Goal: Task Accomplishment & Management: Use online tool/utility

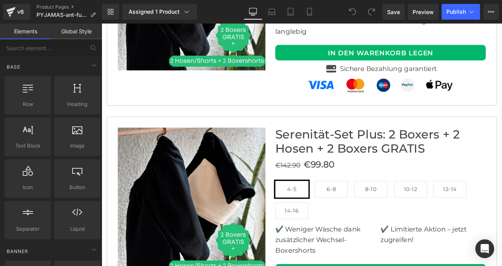
scroll to position [3220, 0]
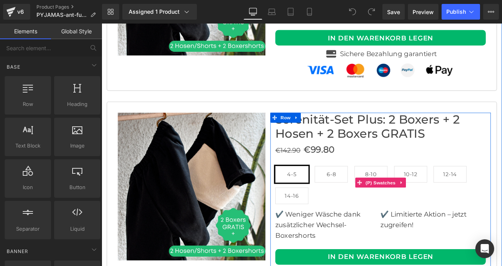
click at [367, 192] on span "6-8" at bounding box center [373, 202] width 39 height 20
click at [332, 193] on span "4-5" at bounding box center [326, 202] width 11 height 19
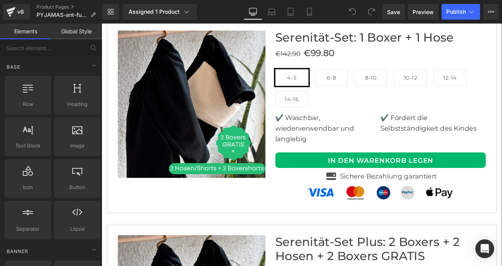
scroll to position [3058, 0]
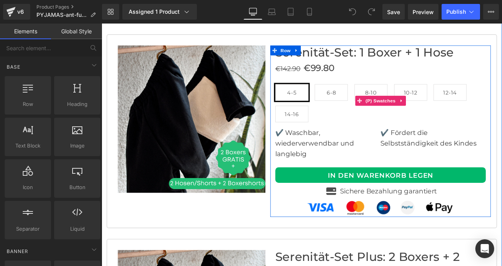
click at [366, 95] on span "6-8" at bounding box center [373, 105] width 39 height 20
click at [418, 96] on span "8-10" at bounding box center [420, 105] width 14 height 19
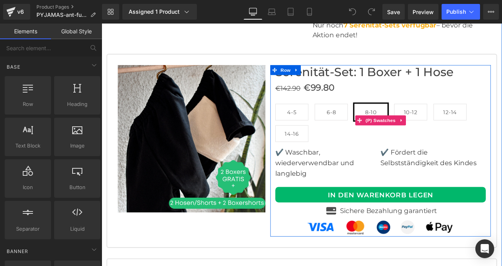
scroll to position [2998, 0]
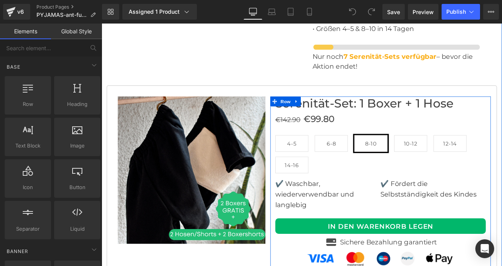
click at [398, 109] on font "Serenität-Set: 1 Boxer + 1 Hose" at bounding box center [412, 117] width 211 height 17
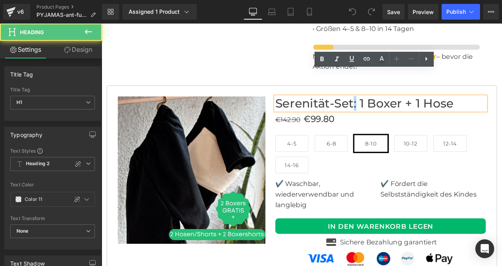
click at [398, 109] on font "Serenität-Set: 1 Boxer + 1 Hose" at bounding box center [412, 117] width 211 height 17
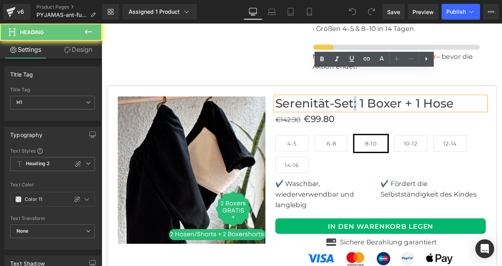
click at [398, 109] on font "Serenität-Set: 1 Boxer + 1 Hose" at bounding box center [412, 117] width 211 height 17
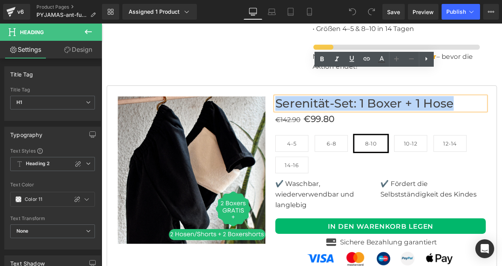
click at [398, 109] on font "Serenität-Set: 1 Boxer + 1 Hose" at bounding box center [412, 117] width 211 height 17
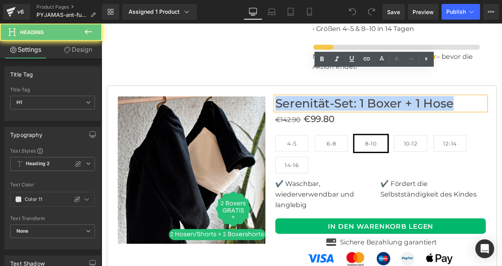
click at [398, 109] on font "Serenität-Set: 1 Boxer + 1 Hose" at bounding box center [412, 117] width 211 height 17
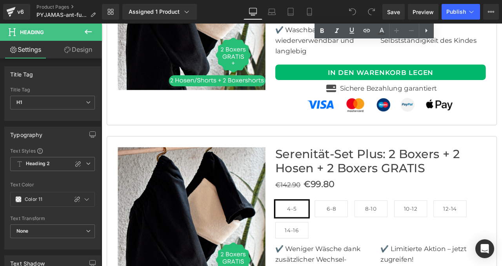
scroll to position [3180, 0]
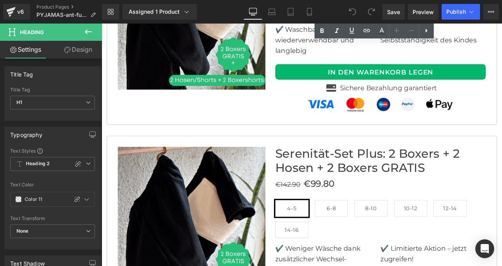
click at [362, 169] on font "Serenität-Set Plus: 2 Boxers + 2 Hosen + 2 Boxers GRATIS" at bounding box center [416, 186] width 218 height 34
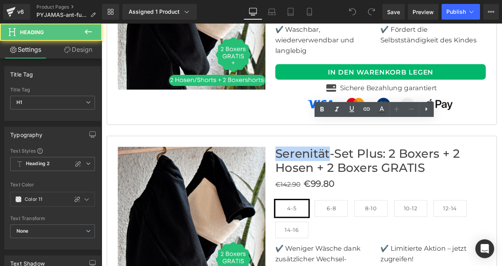
click at [362, 169] on font "Serenität-Set Plus: 2 Boxers + 2 Hosen + 2 Boxers GRATIS" at bounding box center [416, 186] width 218 height 34
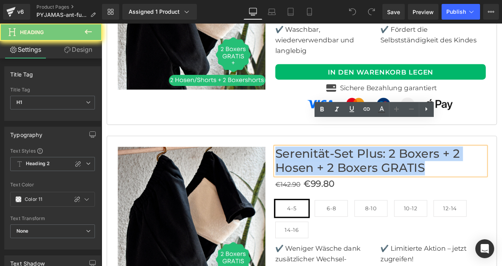
click at [362, 169] on font "Serenität-Set Plus: 2 Boxers + 2 Hosen + 2 Boxers GRATIS" at bounding box center [416, 186] width 218 height 34
paste div
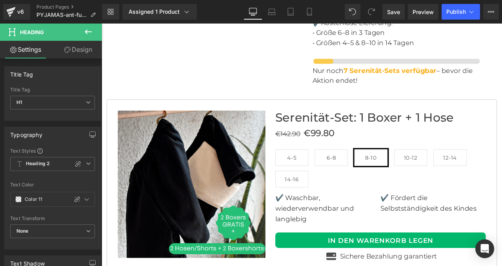
scroll to position [2941, 0]
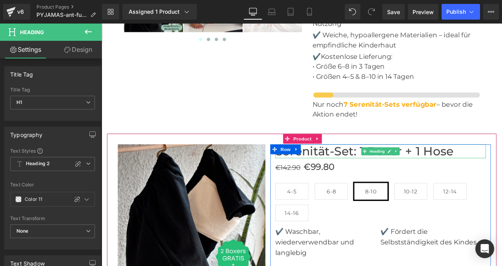
click at [356, 166] on font "Serenität-Set: 1 Boxer + 1 Hose" at bounding box center [412, 174] width 211 height 17
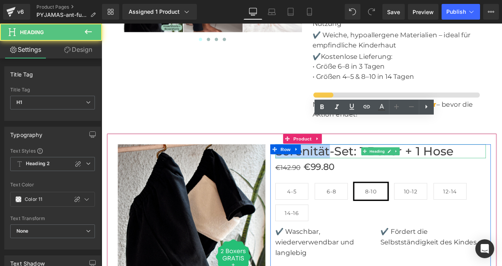
click at [356, 166] on font "Serenität-Set: 1 Boxer + 1 Hose" at bounding box center [412, 174] width 211 height 17
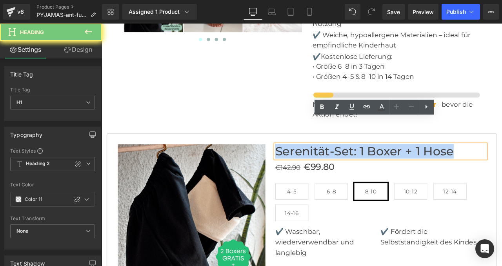
click at [356, 166] on font "Serenität-Set: 1 Boxer + 1 Hose" at bounding box center [412, 174] width 211 height 17
paste div
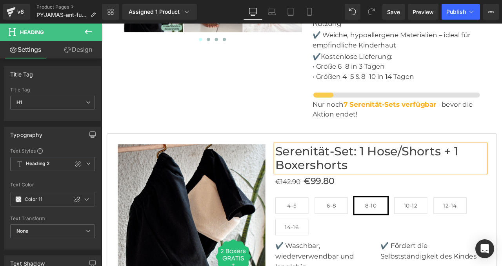
scroll to position [2941, 0]
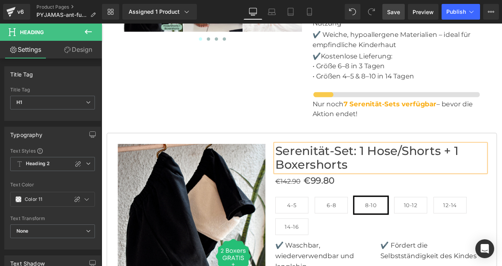
click at [389, 9] on span "Save" at bounding box center [393, 12] width 13 height 8
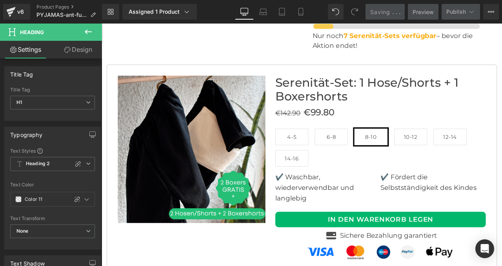
scroll to position [2997, 0]
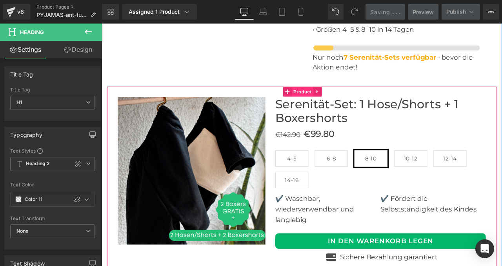
click at [347, 98] on span "Product" at bounding box center [339, 104] width 25 height 12
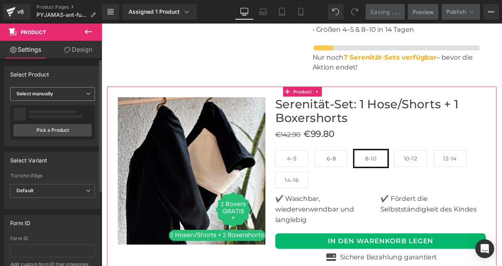
click at [47, 96] on b "Select manually" at bounding box center [34, 94] width 36 height 6
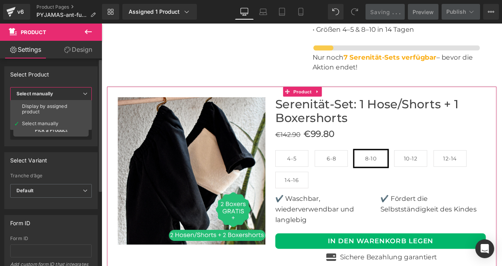
click at [47, 96] on b "Select manually" at bounding box center [34, 94] width 36 height 6
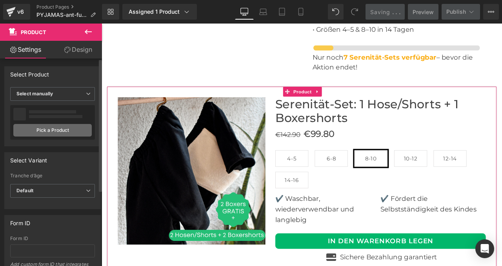
click at [41, 127] on link "Pick a Product" at bounding box center [52, 130] width 78 height 13
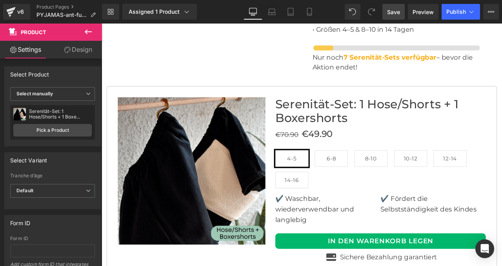
click at [395, 9] on span "Save" at bounding box center [393, 12] width 13 height 8
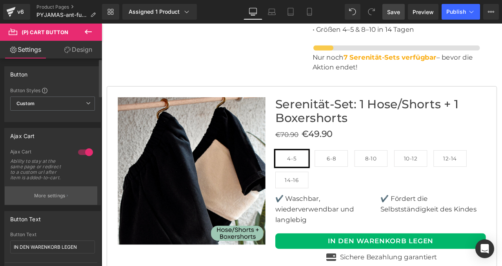
click at [43, 192] on p "More settings" at bounding box center [49, 195] width 31 height 7
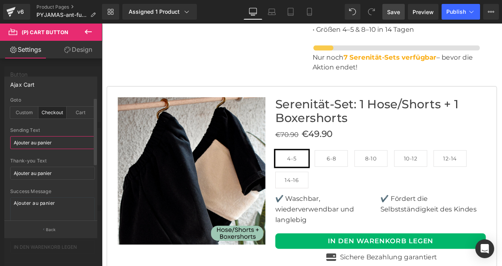
click at [42, 143] on input "Ajouter au panier" at bounding box center [52, 142] width 85 height 13
paste input "In den Warenkorb"
type input "In den Warenkorb"
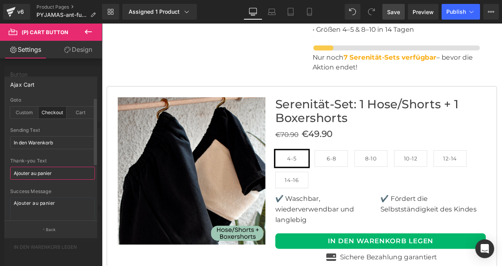
click at [42, 170] on input "Ajouter au panier" at bounding box center [52, 173] width 85 height 13
paste input "In den Warenkorb"
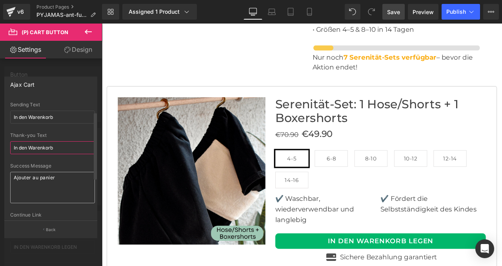
type input "In den Warenkorb"
click at [36, 180] on textarea "Ajouter au panier" at bounding box center [52, 187] width 85 height 31
paste textarea "In den Warenkorb"
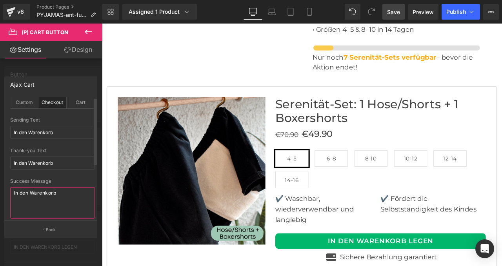
scroll to position [0, 0]
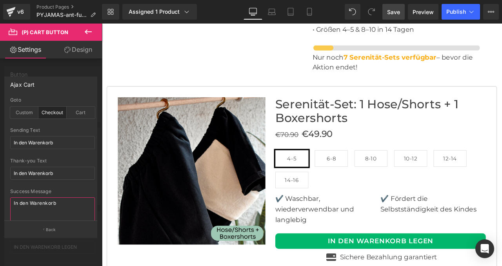
type textarea "In den Warenkorb"
click at [41, 71] on div at bounding box center [51, 147] width 102 height 246
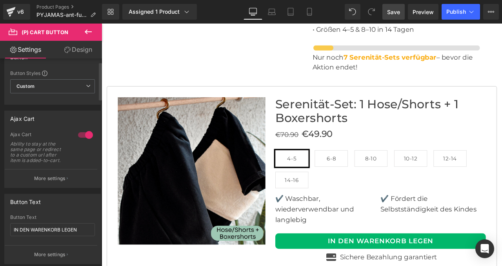
scroll to position [42, 0]
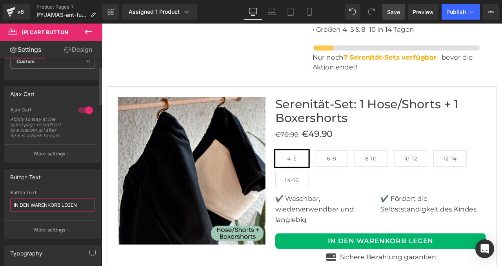
click at [45, 201] on input "IN DEN WARENKORB LEGEN" at bounding box center [52, 204] width 85 height 13
paste input "n den Warenkorb"
type input "In den Warenkorb"
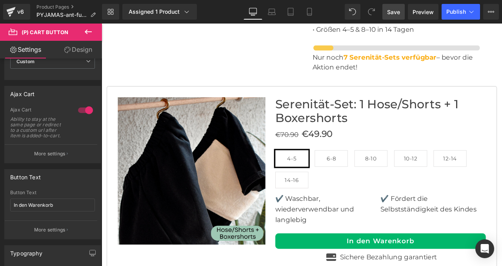
click at [397, 12] on span "Save" at bounding box center [393, 12] width 13 height 8
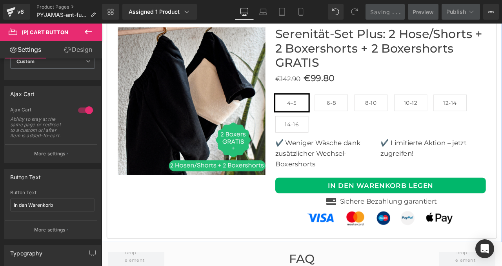
scroll to position [3340, 0]
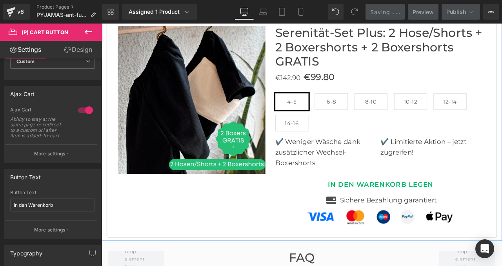
click at [431, 205] on div "IN DEN WARENKORB LEGEN (P) Cart Button" at bounding box center [431, 214] width 249 height 18
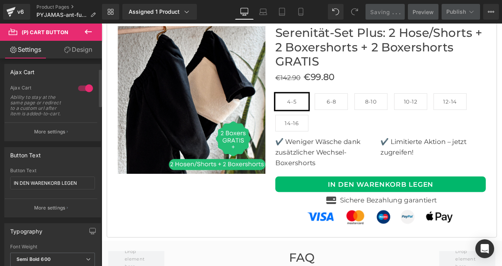
scroll to position [70, 0]
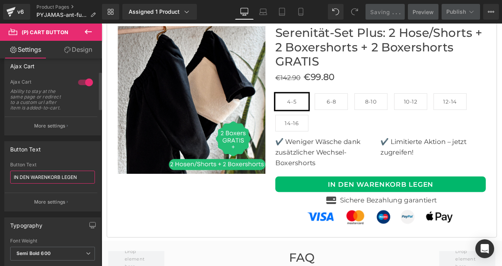
click at [40, 176] on input "IN DEN WARENKORB LEGEN" at bounding box center [52, 176] width 85 height 13
paste input "n den Warenkorb"
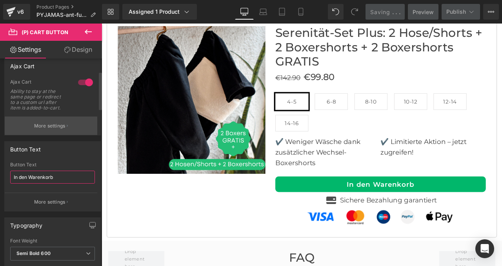
type input "In den Warenkorb"
click at [45, 128] on p "More settings" at bounding box center [49, 125] width 31 height 7
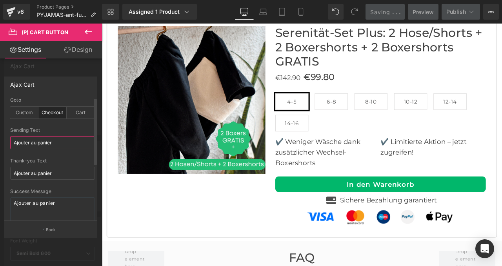
click at [44, 142] on input "Ajouter au panier" at bounding box center [52, 142] width 85 height 13
paste input "In den Warenkorb"
type input "In den Warenkorb"
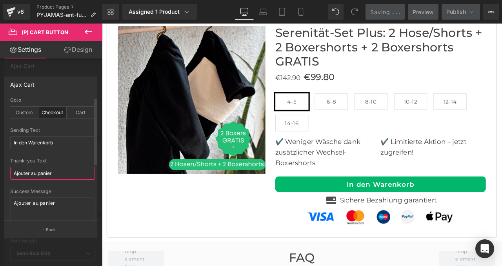
click at [41, 170] on input "Ajouter au panier" at bounding box center [52, 173] width 85 height 13
paste input "In den Warenkorb"
type input "In den Warenkorb"
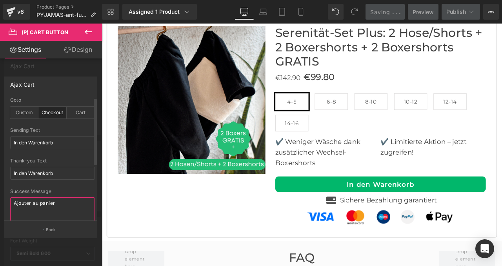
click at [42, 200] on textarea "Ajouter au panier" at bounding box center [52, 212] width 85 height 31
paste textarea "In den Warenkorb"
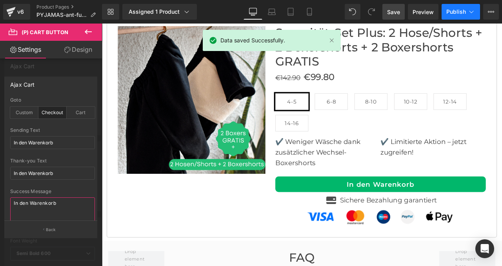
type textarea "In den Warenkorb"
click at [450, 11] on span "Publish" at bounding box center [456, 12] width 20 height 6
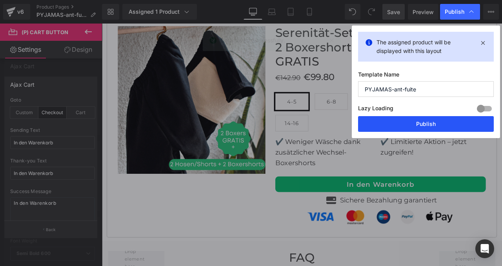
click at [403, 120] on button "Publish" at bounding box center [426, 124] width 136 height 16
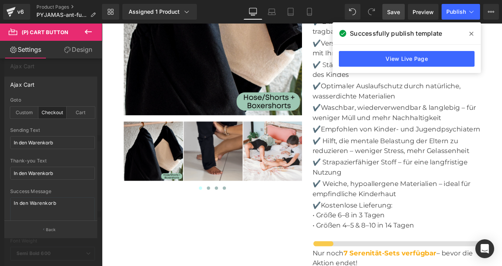
scroll to position [2763, 0]
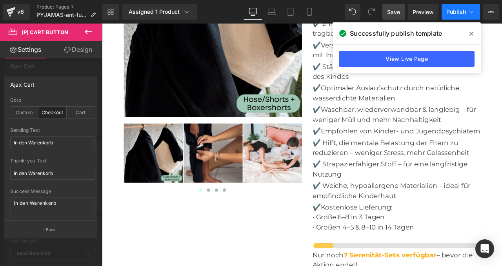
click at [454, 11] on span "Publish" at bounding box center [456, 12] width 20 height 6
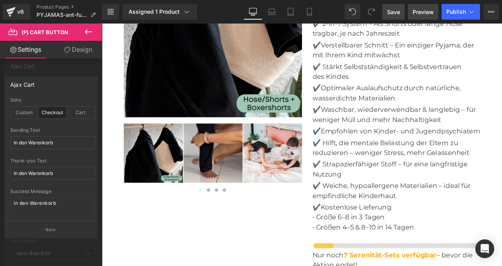
click at [421, 11] on span "Preview" at bounding box center [422, 12] width 21 height 8
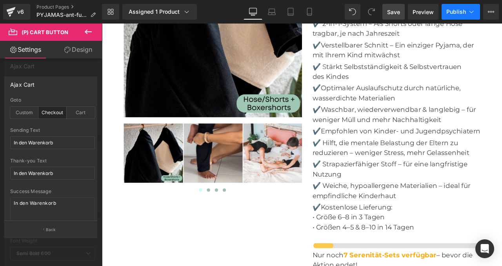
click at [457, 11] on span "Publish" at bounding box center [456, 12] width 20 height 6
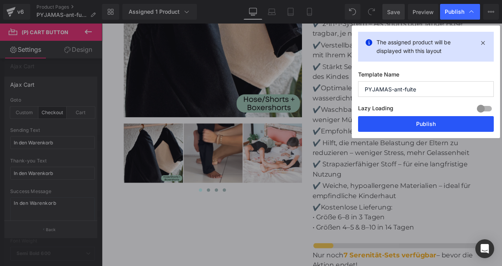
click at [417, 123] on button "Publish" at bounding box center [426, 124] width 136 height 16
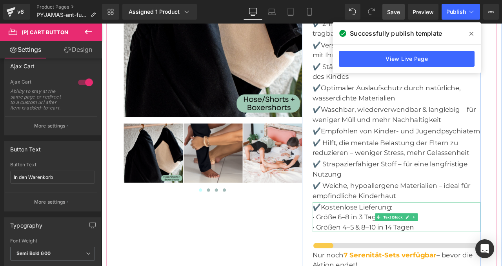
click at [481, 259] on p "• Größen 4–5 & 8–10 in 14 Tagen" at bounding box center [450, 265] width 199 height 12
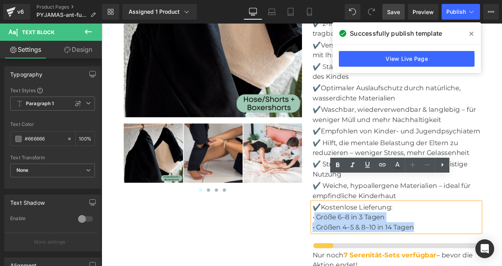
drag, startPoint x: 473, startPoint y: 234, endPoint x: 354, endPoint y: 223, distance: 120.0
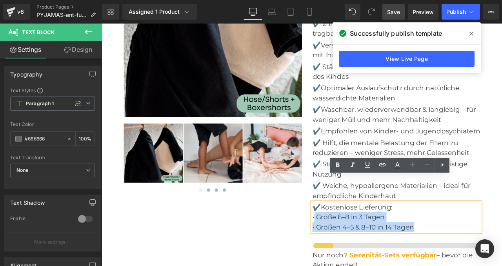
click at [354, 235] on div "✔️ Kostenlose Lieferung: • Größe 6–8 in 3 Tagen • Größen 4–5 & 8–10 in 14 Tagen" at bounding box center [450, 252] width 199 height 35
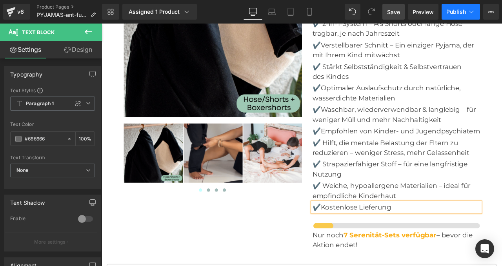
click at [458, 9] on span "Publish" at bounding box center [456, 12] width 20 height 6
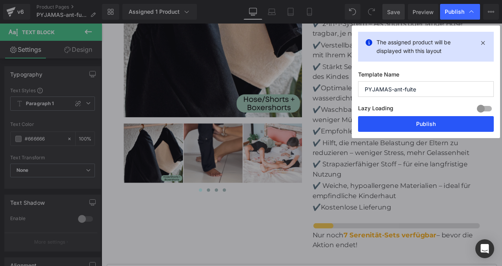
click at [415, 121] on button "Publish" at bounding box center [426, 124] width 136 height 16
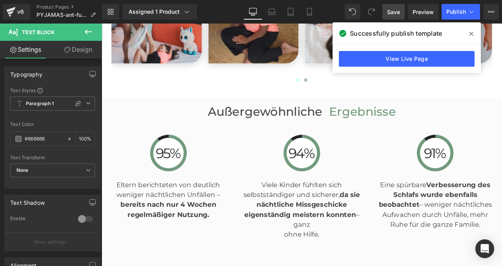
scroll to position [1969, 0]
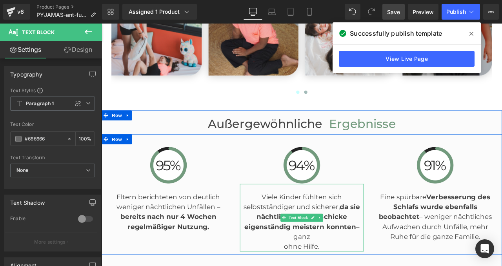
click at [325, 246] on p "Viele Kinder fühlten sich selbstständiger und sicherer, da sie nächtliche Missg…" at bounding box center [338, 258] width 146 height 71
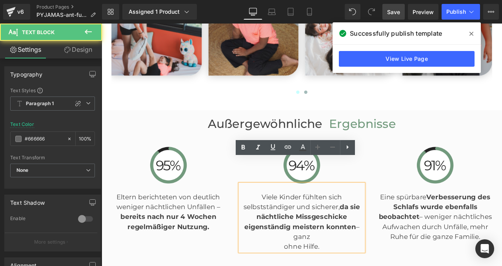
click at [329, 247] on span "Viele Kinder fühlten sich selbstständiger und sicherer, da sie nächtliche Missg…" at bounding box center [338, 258] width 138 height 68
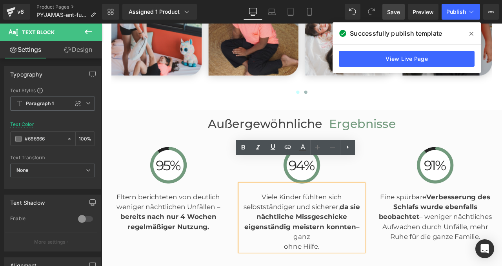
click at [313, 256] on p "Viele Kinder fühlten sich selbstständiger und sicherer, da sie nächtliche Missg…" at bounding box center [338, 258] width 146 height 71
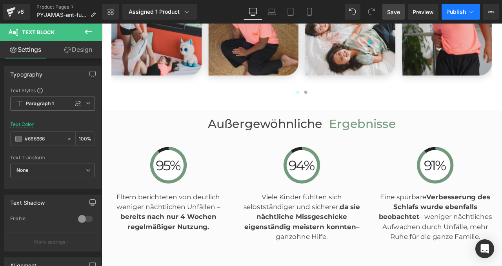
click at [461, 7] on button "Publish" at bounding box center [460, 12] width 38 height 16
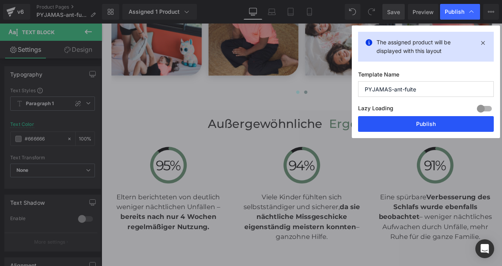
drag, startPoint x: 419, startPoint y: 125, endPoint x: 258, endPoint y: 154, distance: 163.0
click at [419, 125] on button "Publish" at bounding box center [426, 124] width 136 height 16
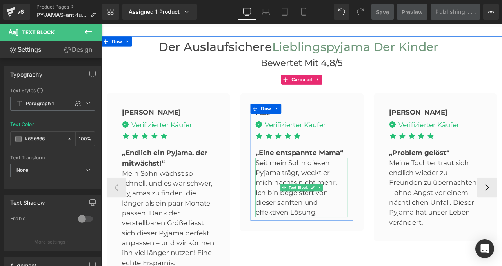
scroll to position [2291, 0]
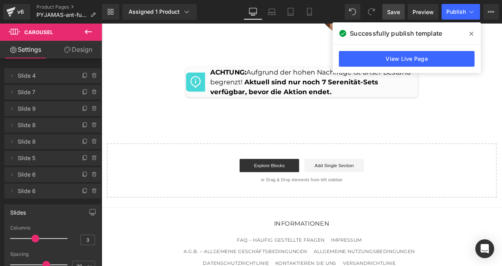
scroll to position [4299, 0]
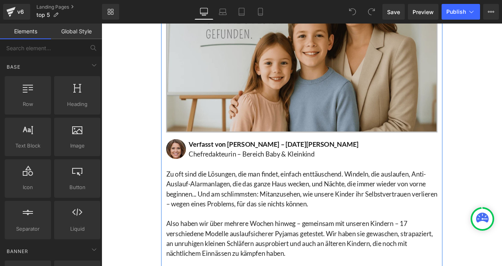
scroll to position [309, 0]
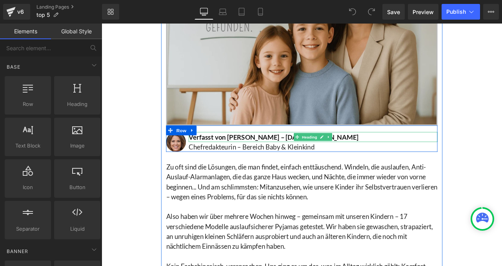
click at [302, 157] on h1 "Verfasst von [PERSON_NAME] – [DATE][PERSON_NAME]" at bounding box center [352, 158] width 295 height 12
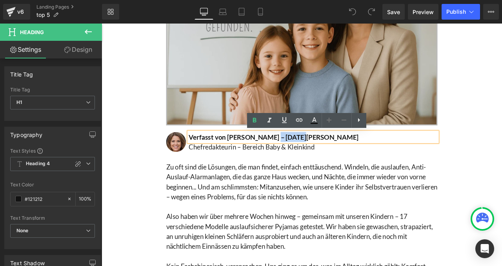
drag, startPoint x: 327, startPoint y: 157, endPoint x: 297, endPoint y: 156, distance: 29.8
click at [297, 156] on h1 "Verfasst von [PERSON_NAME] – [DATE][PERSON_NAME]" at bounding box center [352, 158] width 295 height 12
paste div
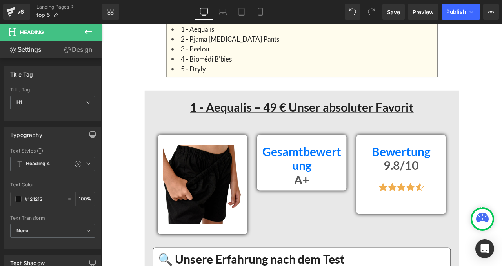
scroll to position [963, 0]
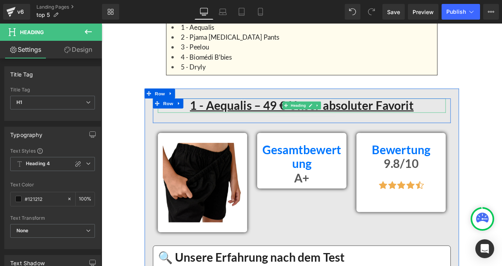
click at [299, 116] on u "1 - Aequalis – 49 € Unser absoluter Favorit" at bounding box center [338, 120] width 265 height 17
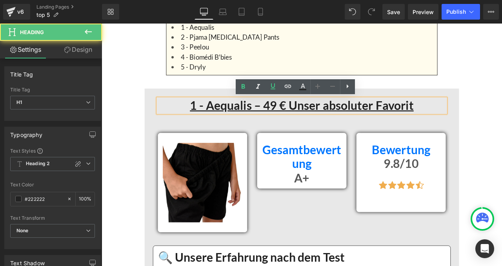
click at [299, 116] on u "1 - Aequalis – 49 € Unser absoluter Favorit" at bounding box center [338, 120] width 265 height 17
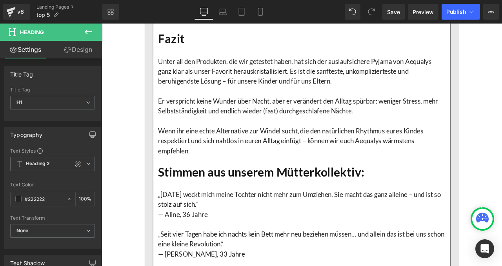
scroll to position [2228, 0]
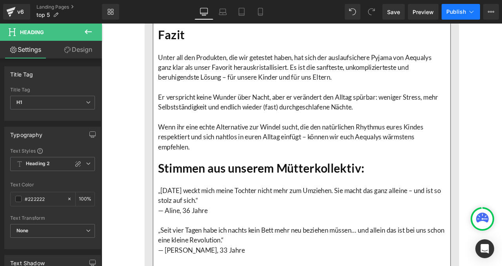
click at [447, 6] on button "Publish" at bounding box center [460, 12] width 38 height 16
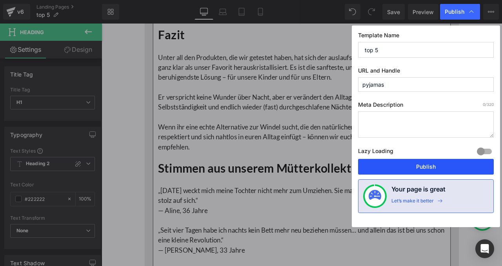
drag, startPoint x: 408, startPoint y: 164, endPoint x: 185, endPoint y: 178, distance: 223.5
click at [408, 164] on button "Publish" at bounding box center [426, 167] width 136 height 16
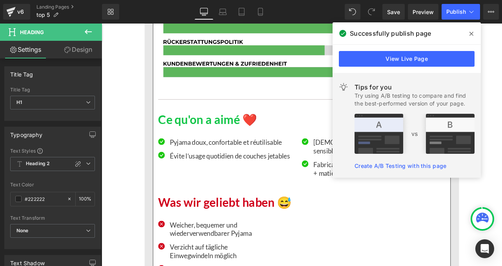
scroll to position [5001, 0]
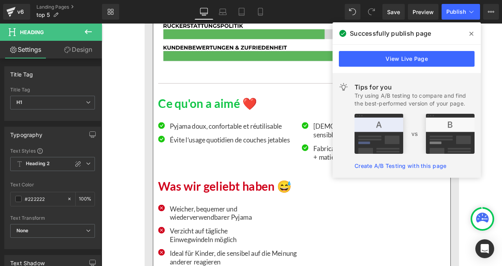
click at [0, 0] on icon at bounding box center [0, 0] width 0 height 0
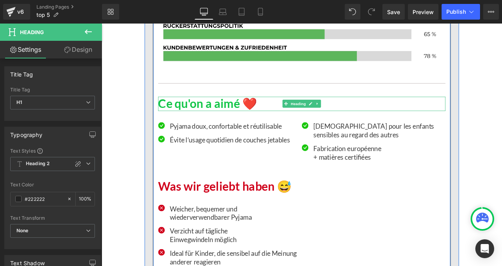
click at [238, 118] on h1 "Ce qu'on a aimé ❤️" at bounding box center [339, 118] width 340 height 17
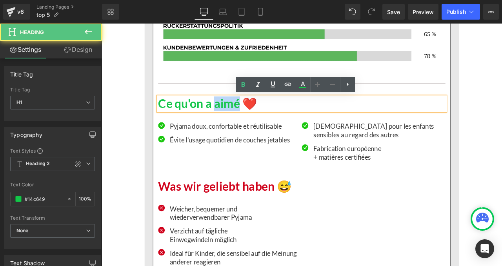
click at [238, 118] on h1 "Ce qu'on a aimé ❤️" at bounding box center [339, 118] width 340 height 17
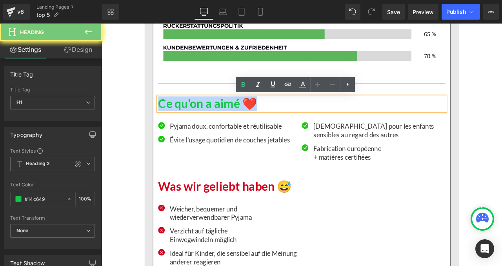
click at [238, 118] on h1 "Ce qu'on a aimé ❤️" at bounding box center [339, 118] width 340 height 17
paste div
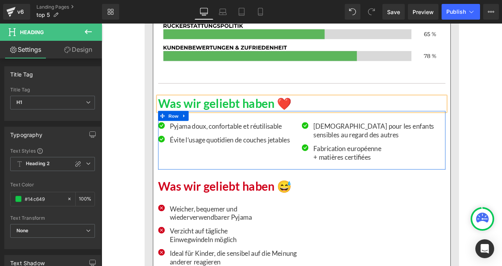
click at [242, 140] on span "Icon List" at bounding box center [250, 144] width 22 height 9
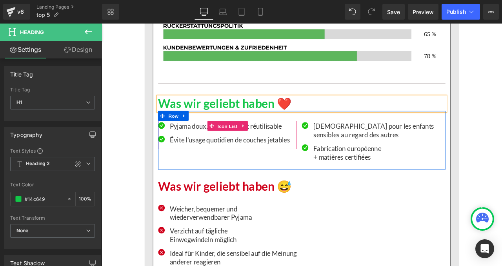
click at [242, 139] on span "Icon List" at bounding box center [250, 145] width 27 height 12
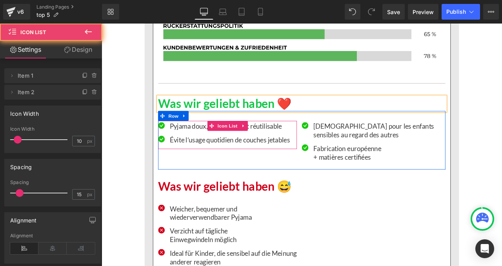
click at [218, 143] on p "Pyjama doux, confortable et réutilisable" at bounding box center [253, 145] width 142 height 10
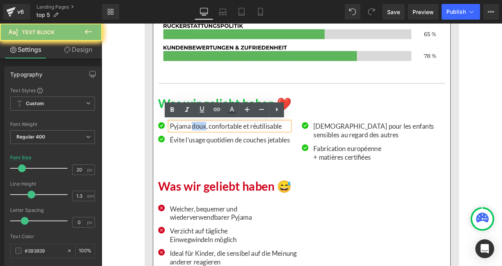
click at [218, 143] on p "Pyjama doux, confortable et réutilisable" at bounding box center [253, 145] width 142 height 10
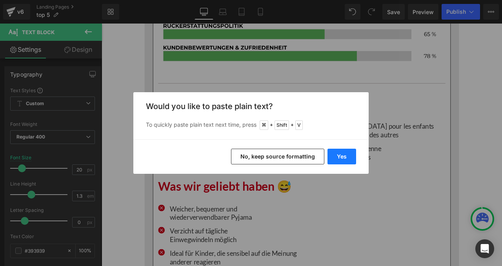
click at [0, 0] on button "Yes" at bounding box center [0, 0] width 0 height 0
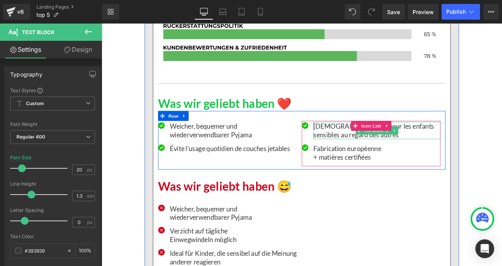
click at [375, 144] on p "[DEMOGRAPHIC_DATA] pour les enfants sensibles au regard des autres" at bounding box center [427, 150] width 150 height 20
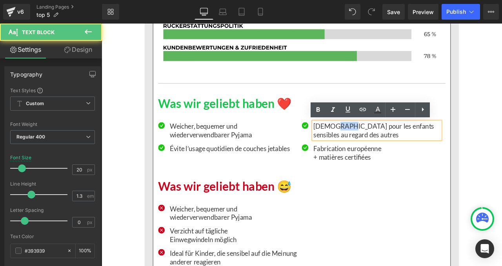
click at [375, 144] on p "[DEMOGRAPHIC_DATA] pour les enfants sensibles au regard des autres" at bounding box center [427, 150] width 150 height 20
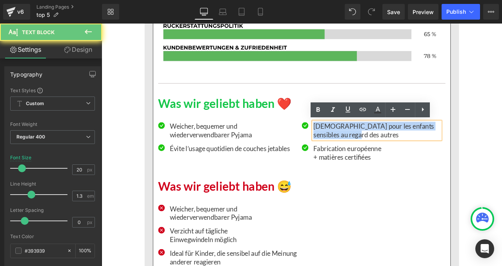
click at [375, 144] on p "[DEMOGRAPHIC_DATA] pour les enfants sensibles au regard des autres" at bounding box center [427, 150] width 150 height 20
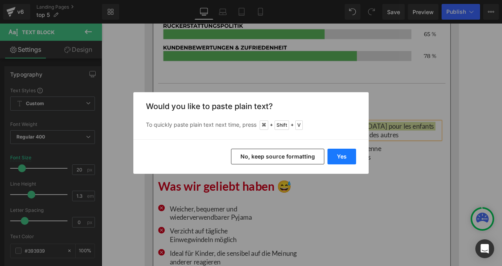
click at [0, 0] on button "Yes" at bounding box center [0, 0] width 0 height 0
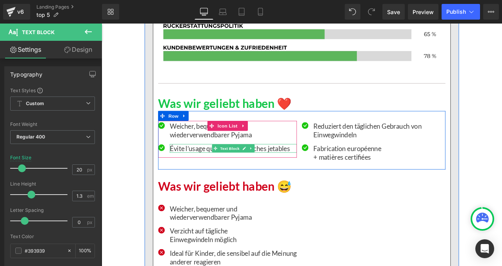
click at [199, 172] on p "Évite l’usage quotidien de couches jetables" at bounding box center [257, 171] width 150 height 10
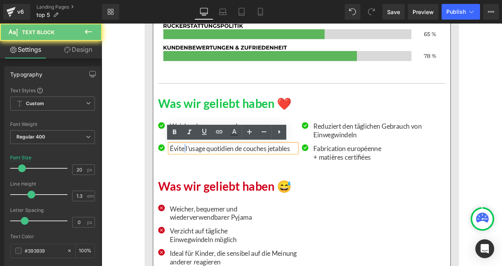
click at [199, 172] on p "Évite l’usage quotidien de couches jetables" at bounding box center [257, 171] width 150 height 10
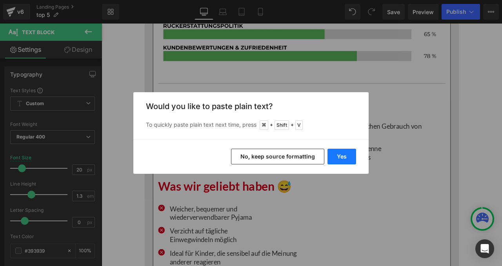
click at [343, 154] on button "Yes" at bounding box center [341, 157] width 29 height 16
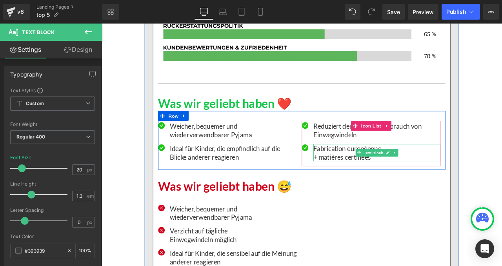
click at [363, 171] on p "Fabrication européenne" at bounding box center [427, 171] width 150 height 10
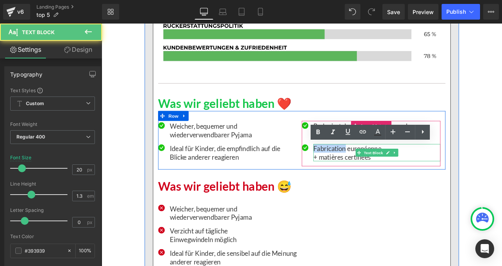
click at [363, 171] on p "Fabrication européenne" at bounding box center [427, 171] width 150 height 10
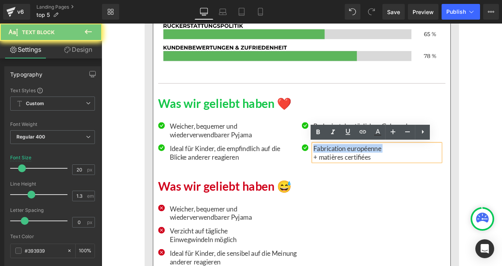
click at [363, 171] on p "Fabrication européenne" at bounding box center [427, 171] width 150 height 10
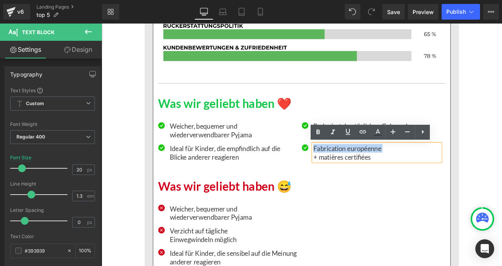
click at [360, 173] on p "Fabrication européenne" at bounding box center [427, 171] width 150 height 10
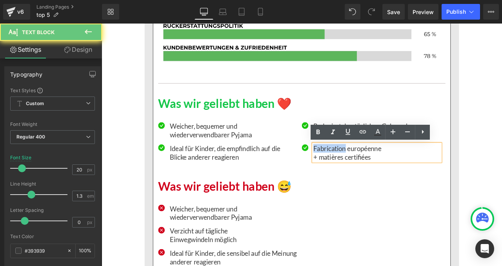
click at [360, 173] on p "Fabrication européenne" at bounding box center [427, 171] width 150 height 10
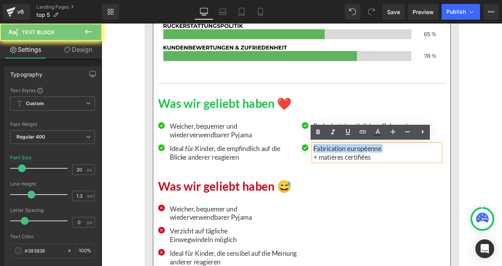
click at [360, 173] on p "Fabrication européenne" at bounding box center [427, 171] width 150 height 10
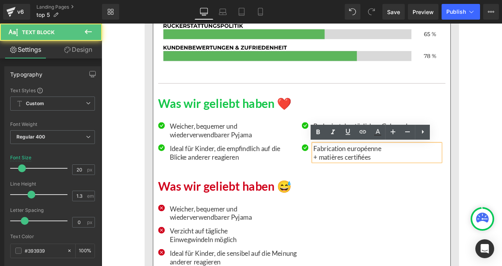
click at [374, 181] on p "+ matières certifiées" at bounding box center [427, 181] width 150 height 10
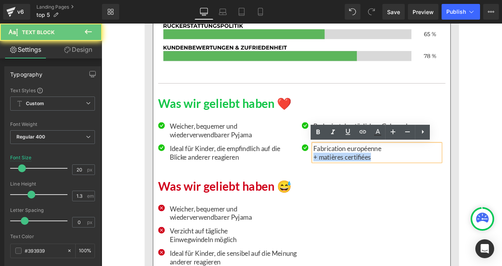
click at [374, 181] on p "+ matières certifiées" at bounding box center [427, 181] width 150 height 10
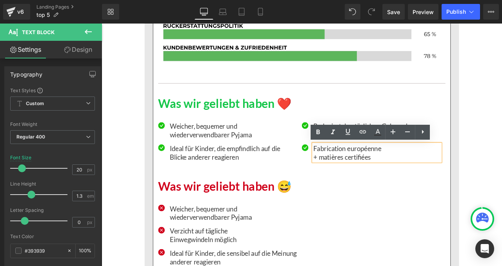
click at [422, 175] on p "Fabrication européenne" at bounding box center [427, 171] width 150 height 10
drag, startPoint x: 424, startPoint y: 181, endPoint x: 331, endPoint y: 169, distance: 93.3
click at [331, 169] on div "Icon Weicher, bequemer und wiederverwendbarer Pyjama Text Block Icon Ideal für …" at bounding box center [339, 161] width 340 height 69
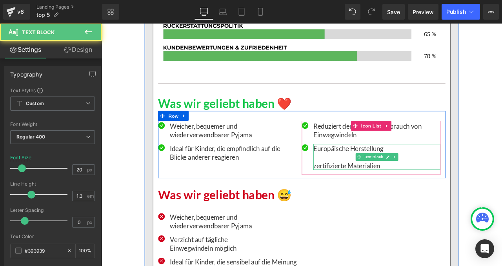
click at [365, 182] on p at bounding box center [427, 181] width 150 height 10
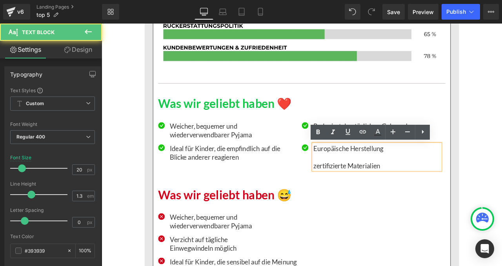
click at [352, 192] on p "zertifizierte Materialien" at bounding box center [427, 192] width 150 height 10
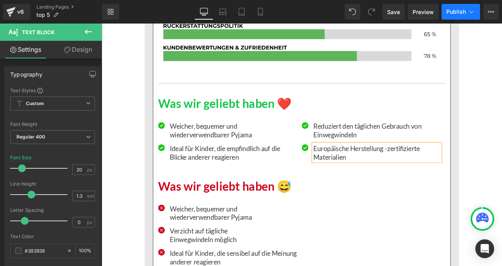
click at [468, 6] on button "Publish" at bounding box center [460, 12] width 38 height 16
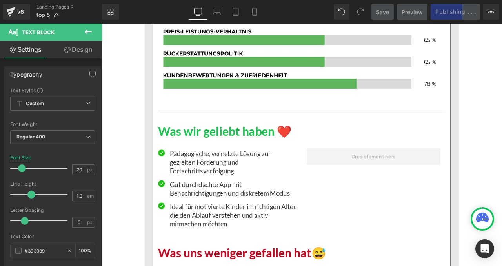
scroll to position [8016, 0]
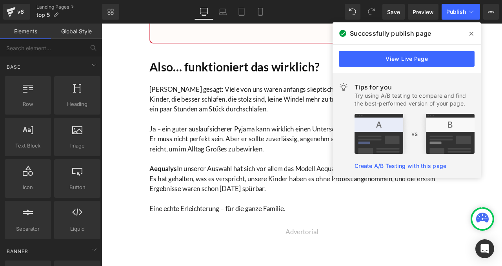
scroll to position [9686, 0]
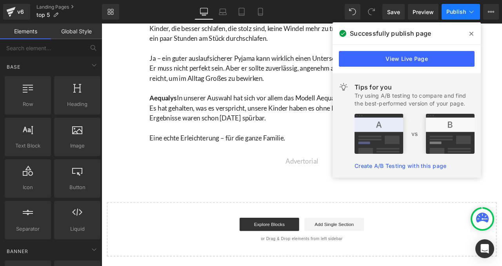
click at [451, 15] on button "Publish" at bounding box center [460, 12] width 38 height 16
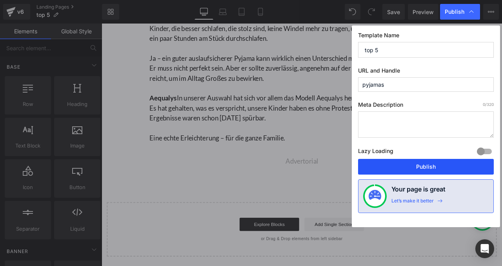
click at [0, 0] on button "Publish" at bounding box center [0, 0] width 0 height 0
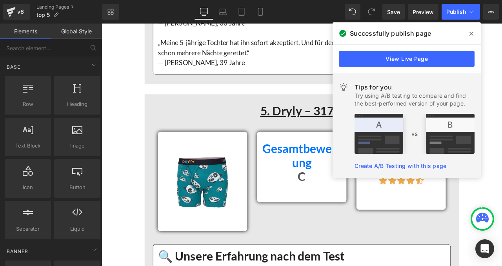
scroll to position [7086, 0]
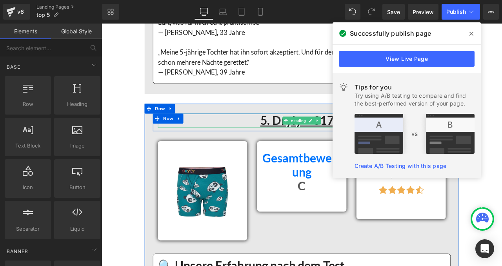
click at [319, 144] on u "5. Dryly – 317 €" at bounding box center [339, 138] width 98 height 17
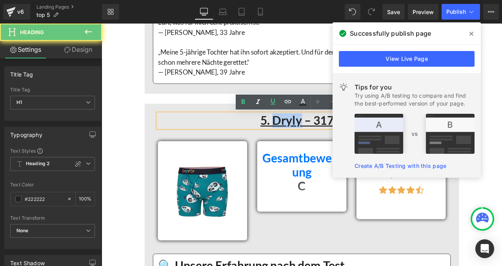
click at [319, 144] on u "5. Dryly – 317 €" at bounding box center [339, 138] width 98 height 17
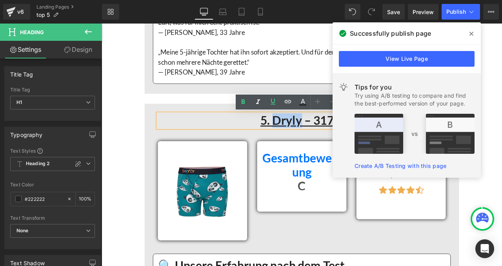
paste div
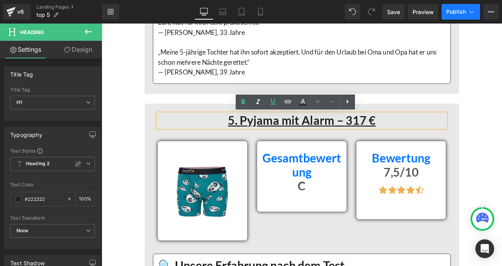
click at [455, 14] on span "Publish" at bounding box center [456, 12] width 20 height 6
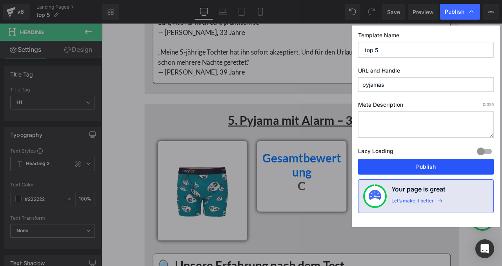
click at [410, 163] on button "Publish" at bounding box center [426, 167] width 136 height 16
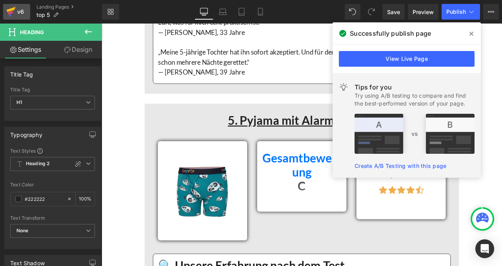
click at [10, 16] on icon at bounding box center [10, 15] width 2 height 2
